Goal: Information Seeking & Learning: Learn about a topic

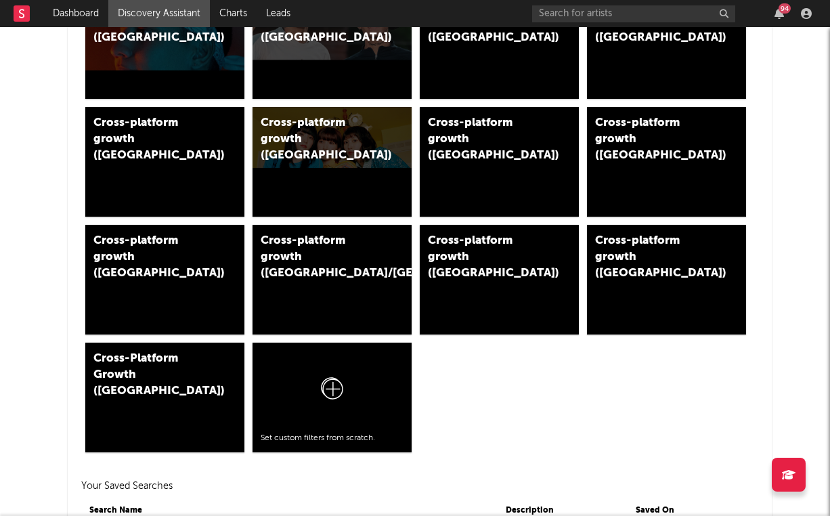
scroll to position [924, 0]
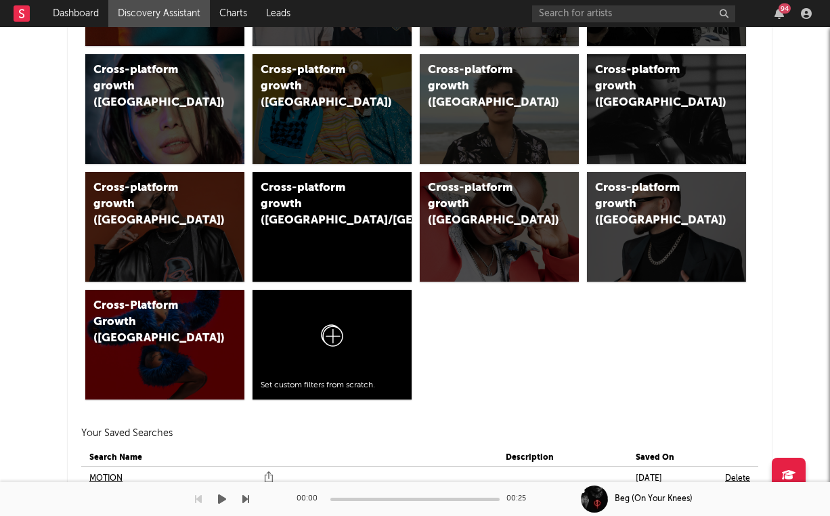
click at [112, 482] on div at bounding box center [124, 499] width 249 height 34
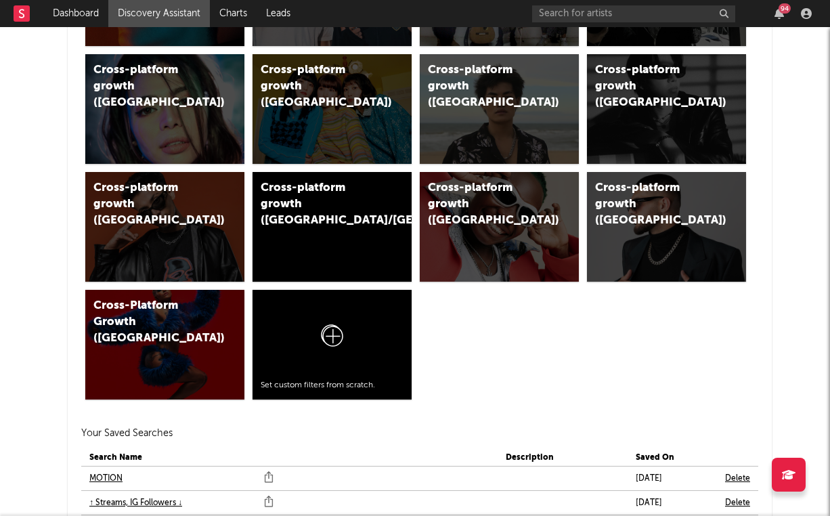
click at [112, 478] on link "MOTION" at bounding box center [105, 478] width 33 height 16
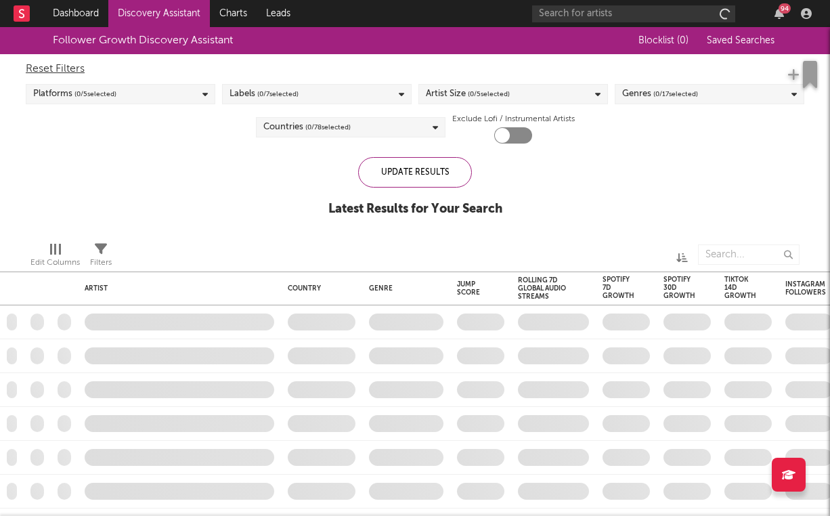
checkbox input "true"
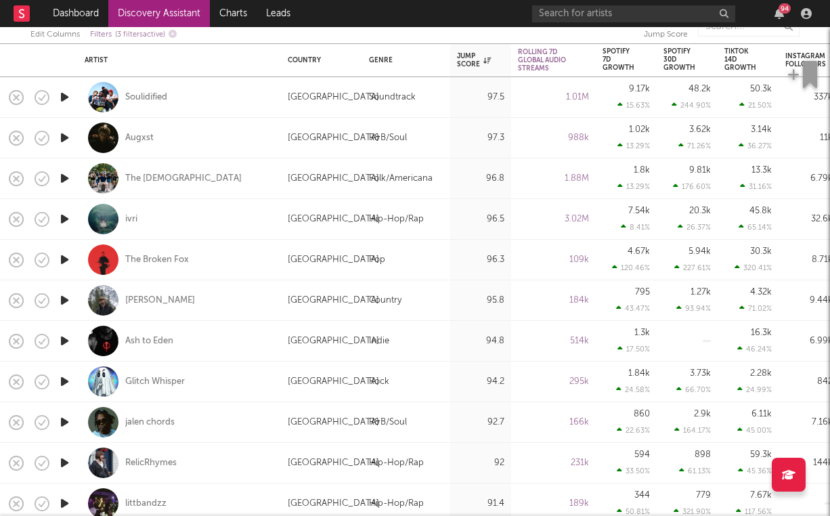
click at [66, 135] on icon "button" at bounding box center [65, 137] width 14 height 17
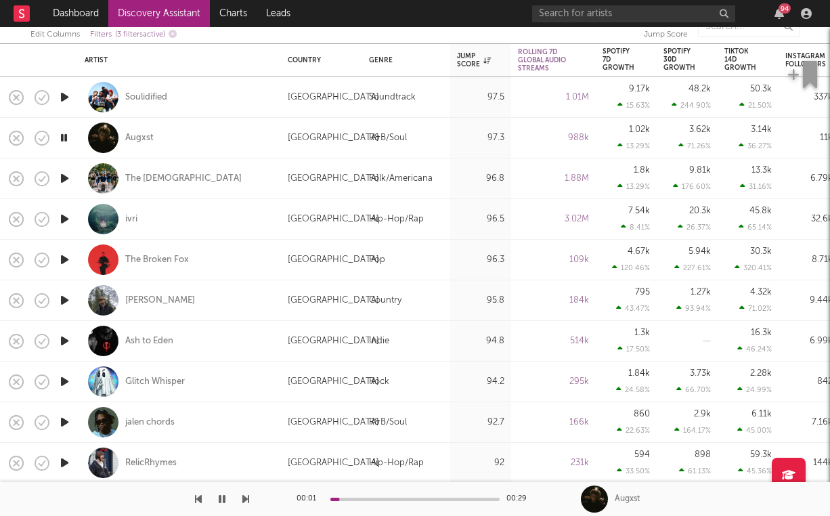
click at [132, 130] on div "Augxst" at bounding box center [180, 138] width 190 height 40
select select "1w"
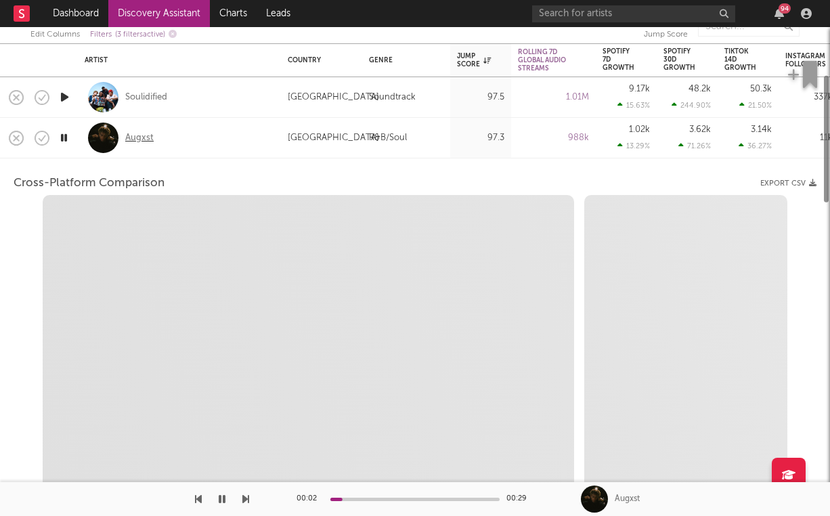
click at [132, 136] on div "Augxst" at bounding box center [139, 138] width 28 height 12
select select "6m"
select select "1m"
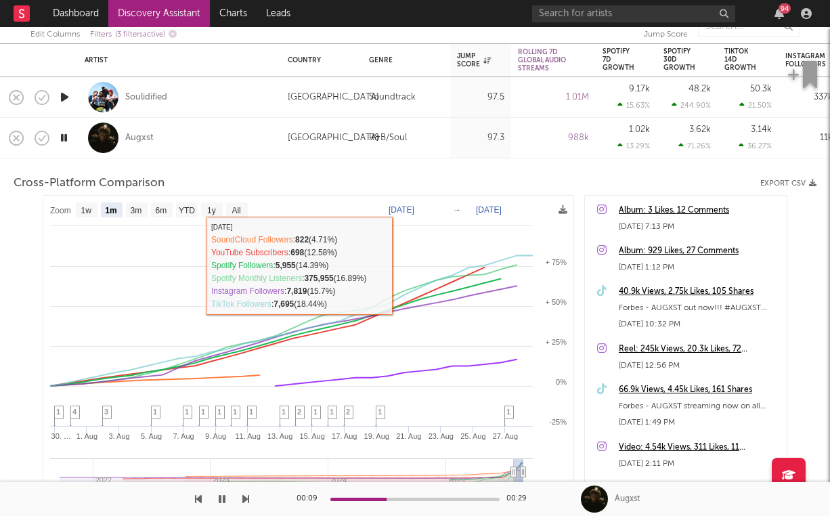
click at [211, 134] on div "Augxst" at bounding box center [180, 138] width 190 height 40
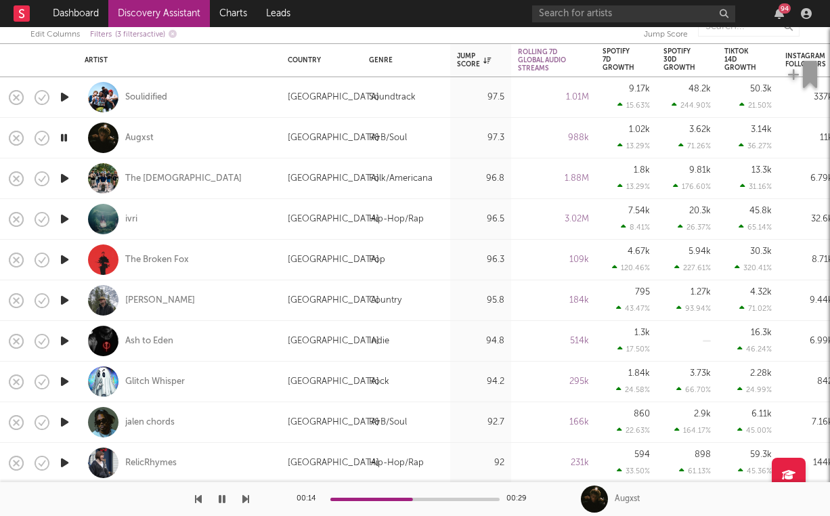
click at [67, 463] on icon "button" at bounding box center [65, 462] width 14 height 17
click at [137, 461] on div "RelicRhymes" at bounding box center [150, 463] width 51 height 12
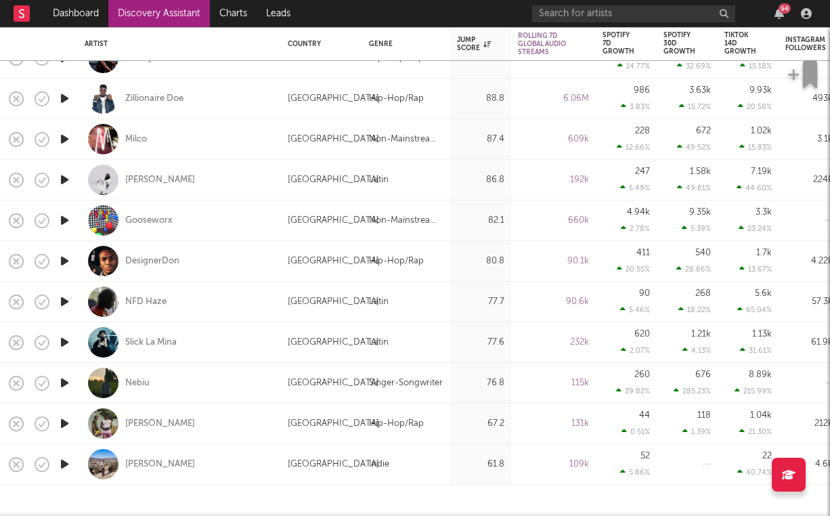
click at [62, 379] on icon "button" at bounding box center [65, 382] width 14 height 17
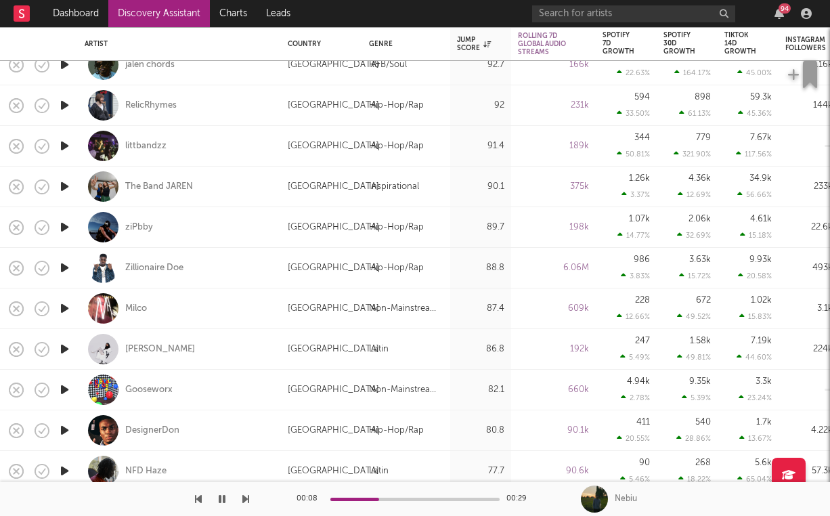
click at [67, 225] on icon "button" at bounding box center [65, 227] width 14 height 17
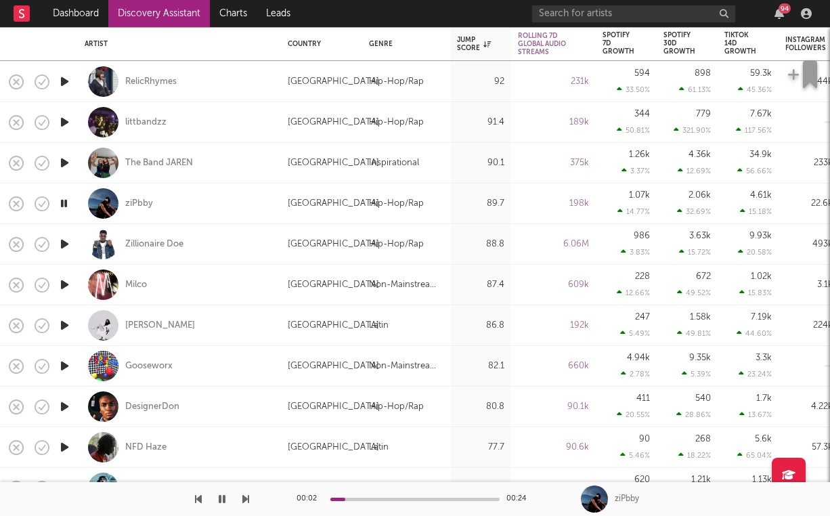
click at [61, 242] on icon "button" at bounding box center [65, 244] width 14 height 17
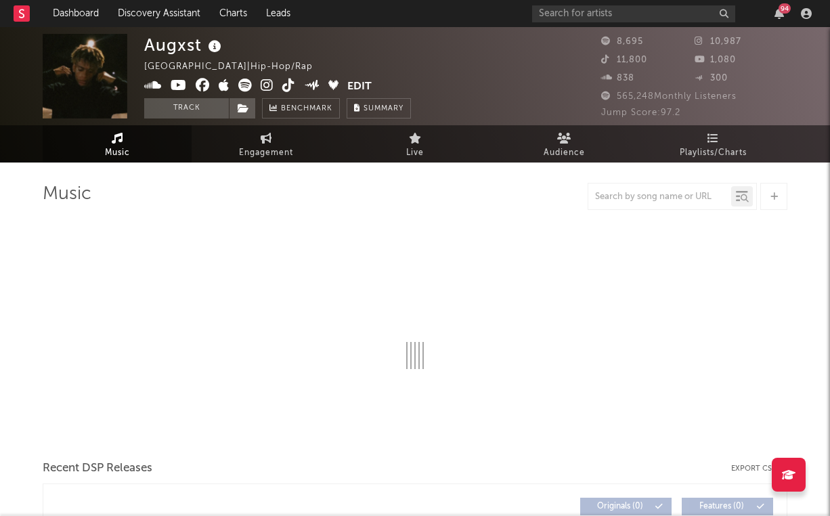
select select "6m"
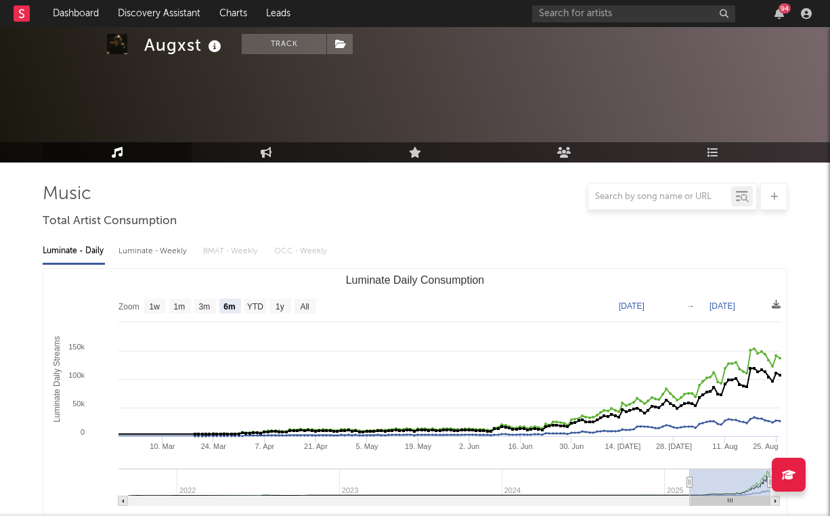
scroll to position [401, 0]
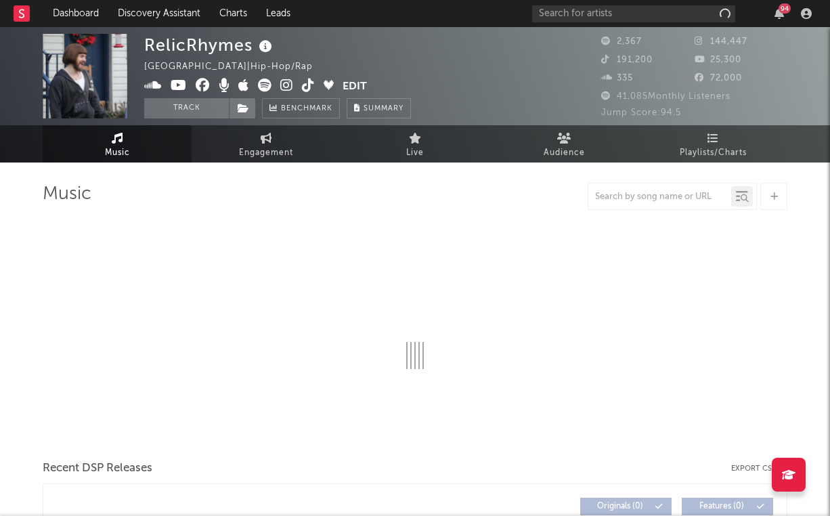
select select "6m"
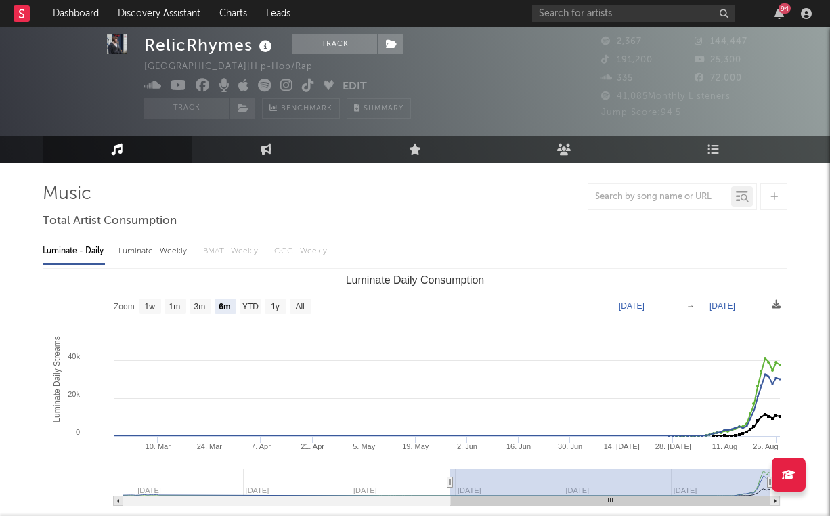
scroll to position [246, 0]
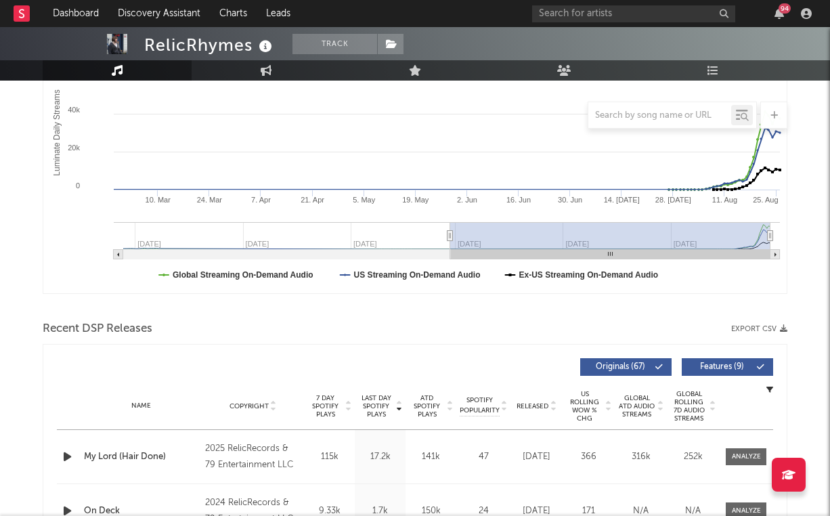
click at [69, 458] on icon "button" at bounding box center [67, 456] width 14 height 17
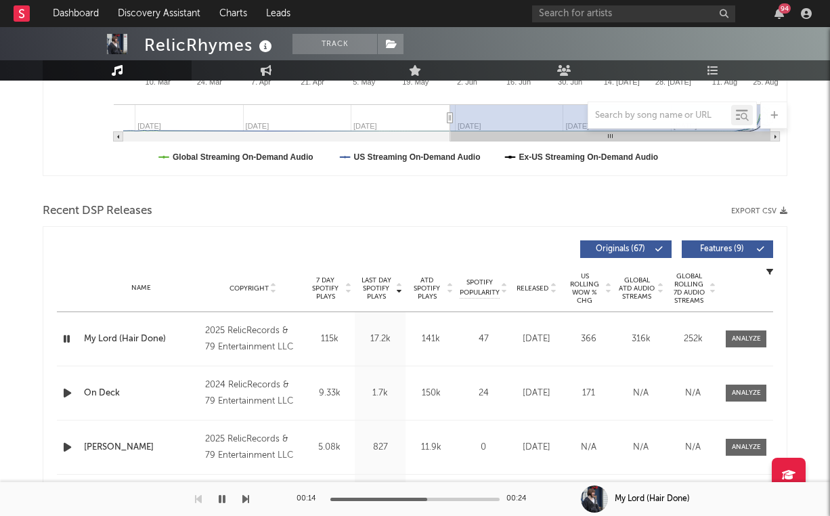
scroll to position [0, 0]
